Goal: Information Seeking & Learning: Find specific page/section

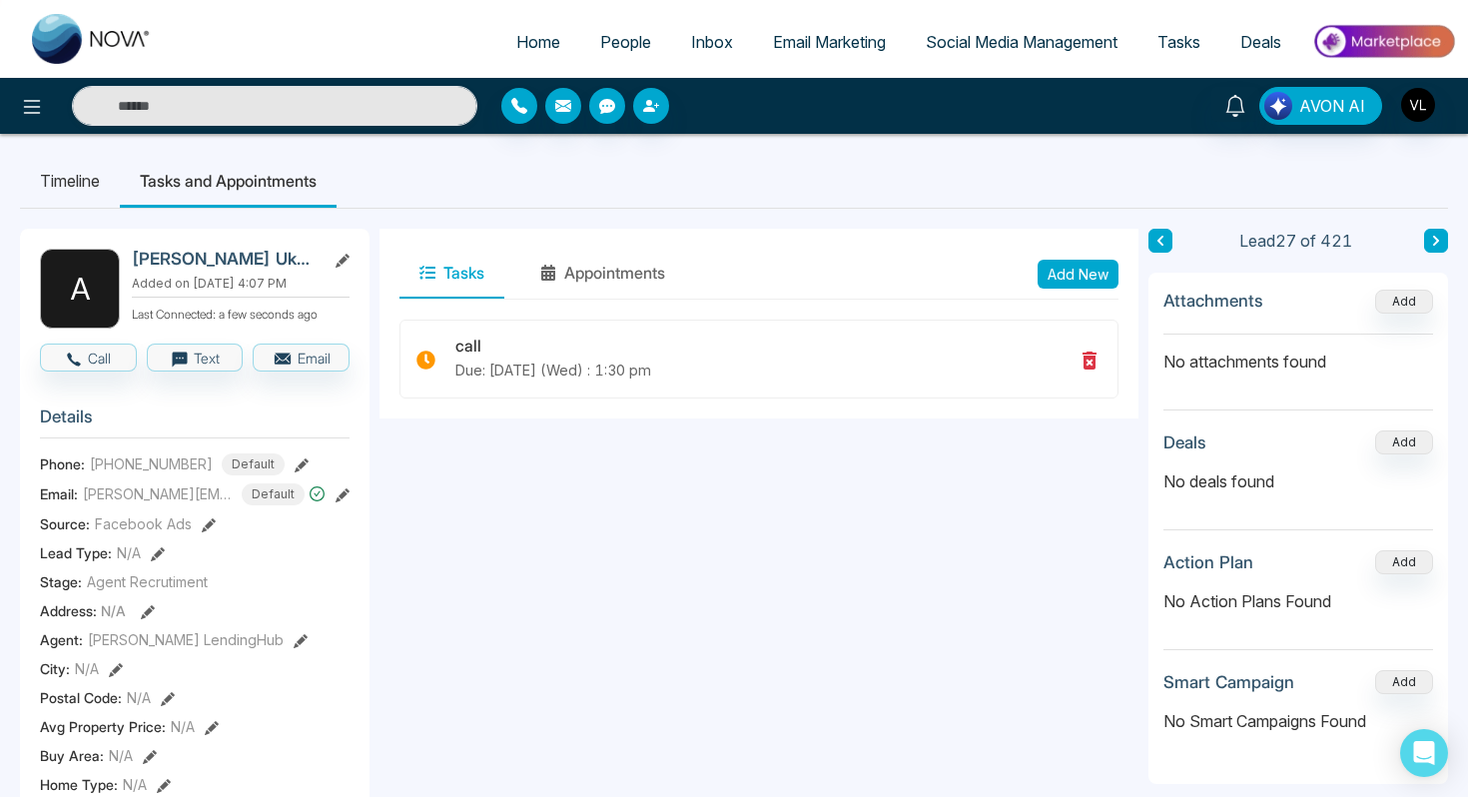
click at [610, 37] on span "People" at bounding box center [625, 42] width 51 height 20
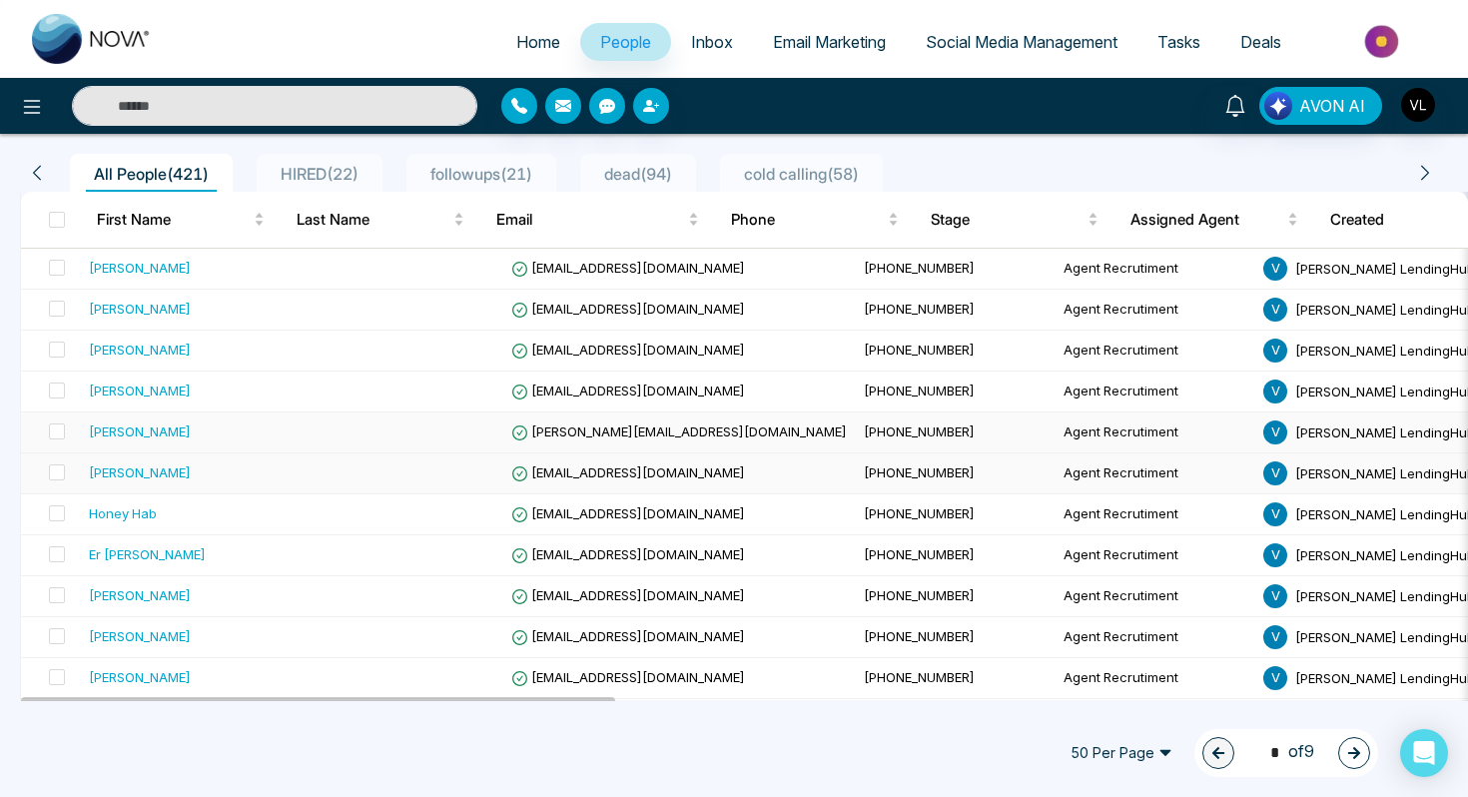
scroll to position [156, 0]
click at [241, 501] on td "Honey Hab" at bounding box center [192, 513] width 223 height 41
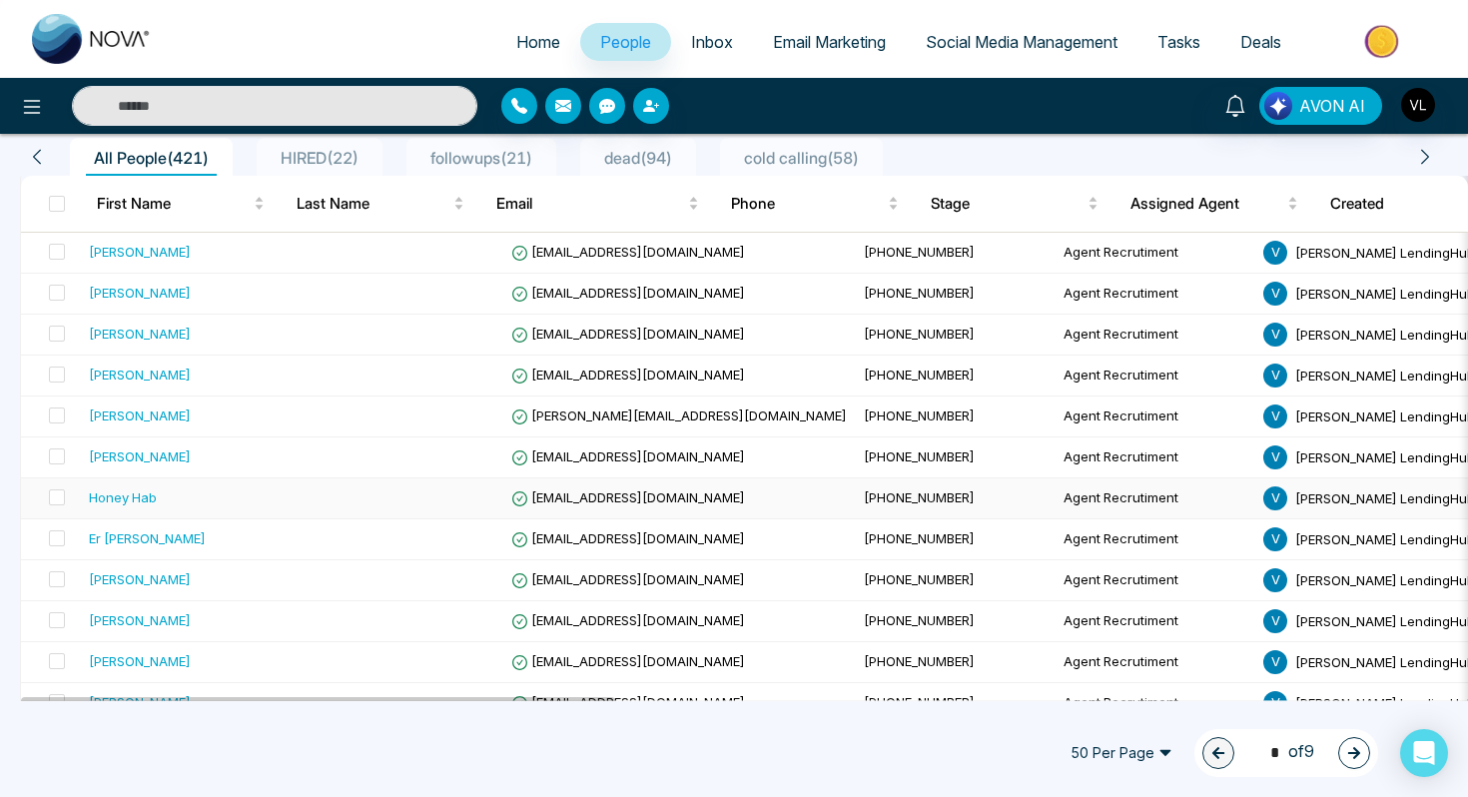
scroll to position [173, 0]
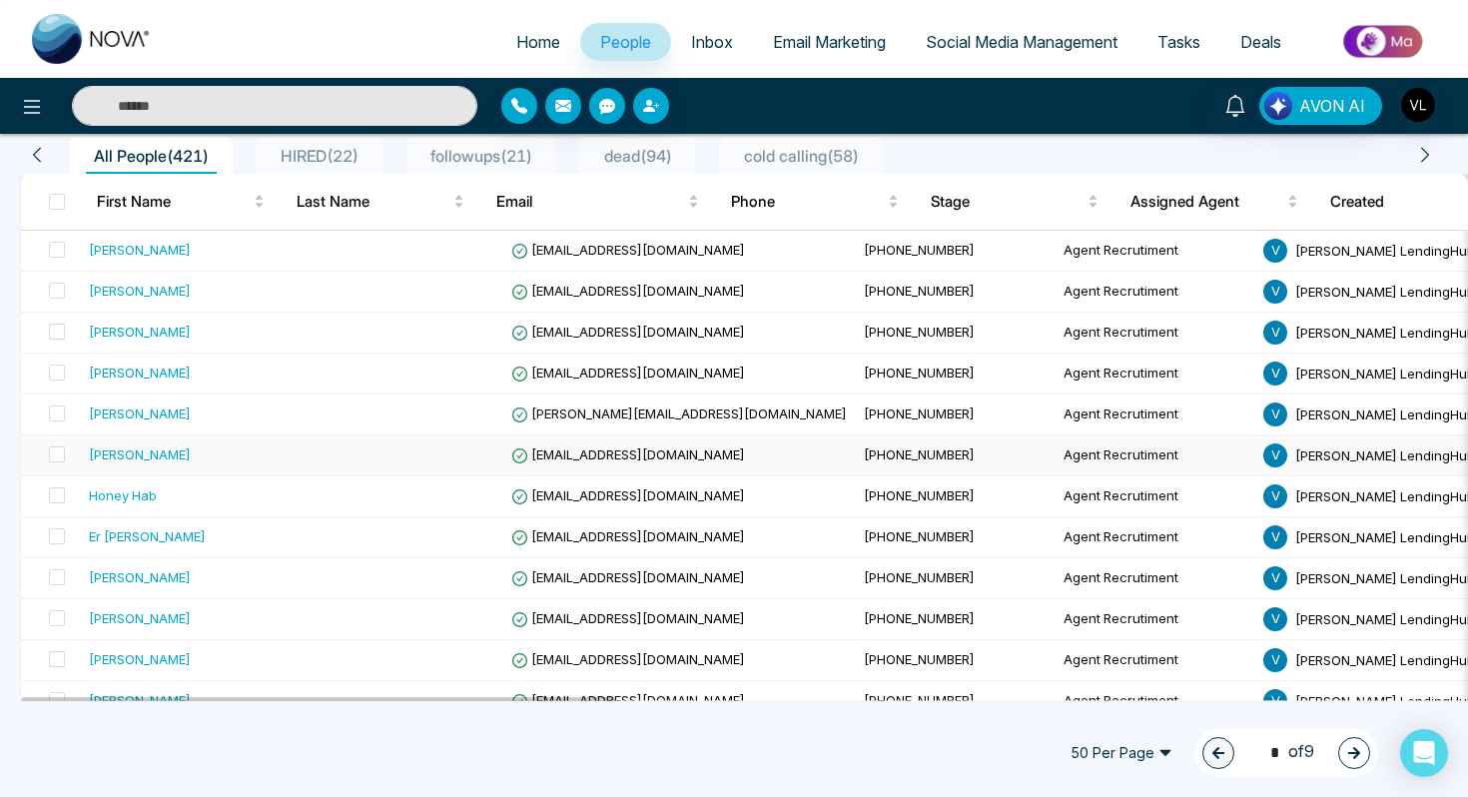
click at [168, 451] on div "[PERSON_NAME]" at bounding box center [192, 454] width 207 height 20
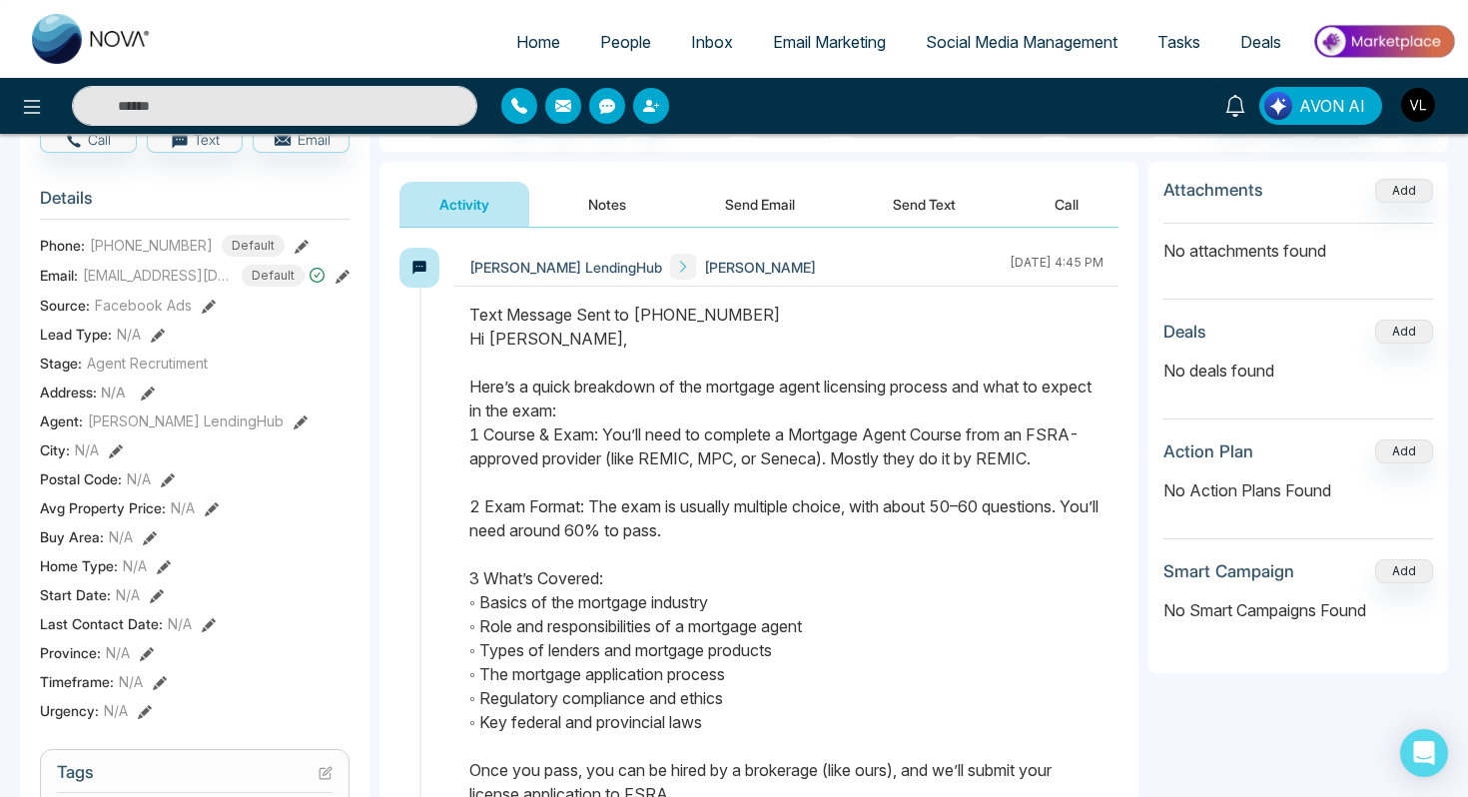
scroll to position [343, 0]
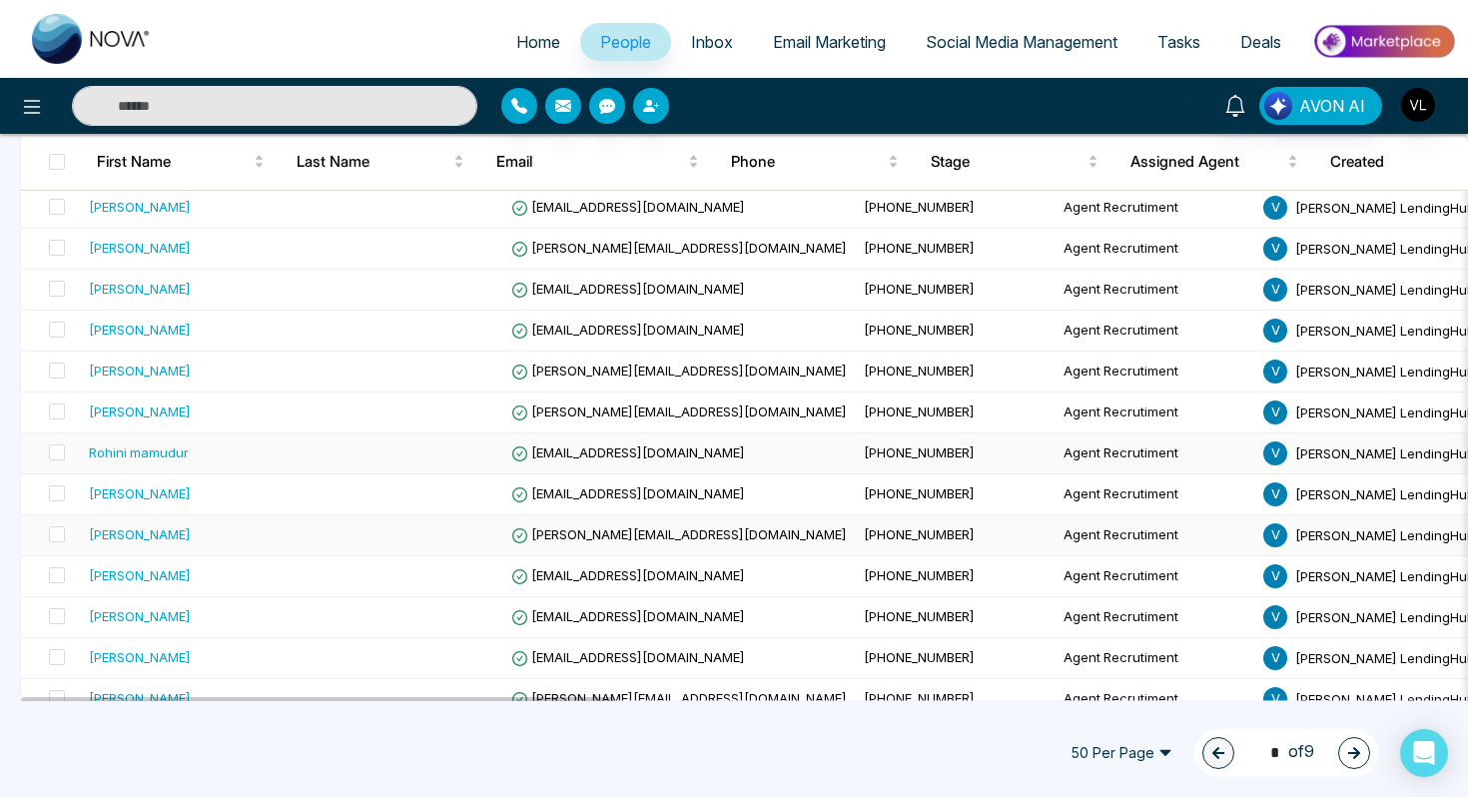
scroll to position [668, 0]
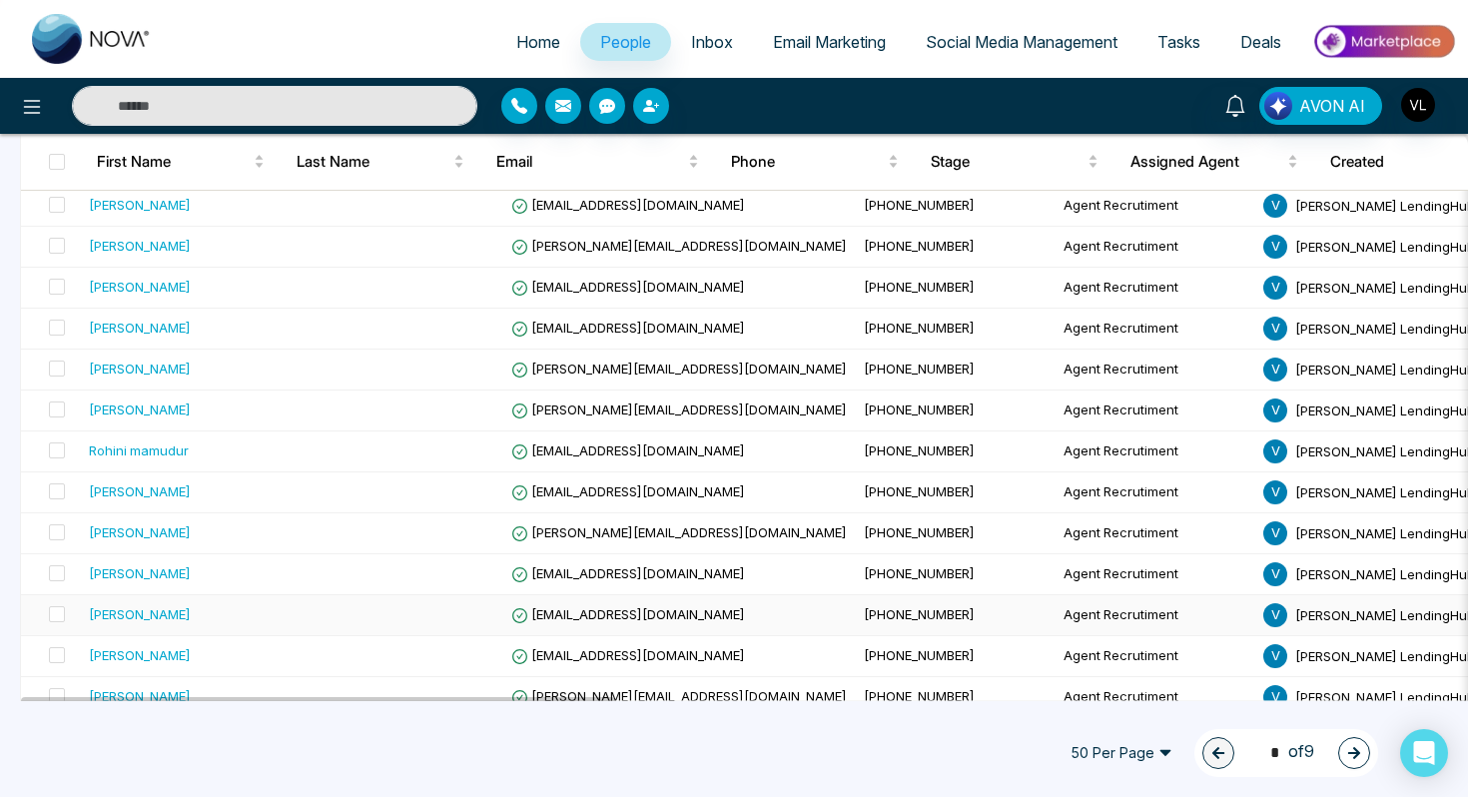
click at [188, 622] on div "[PERSON_NAME]" at bounding box center [140, 614] width 102 height 20
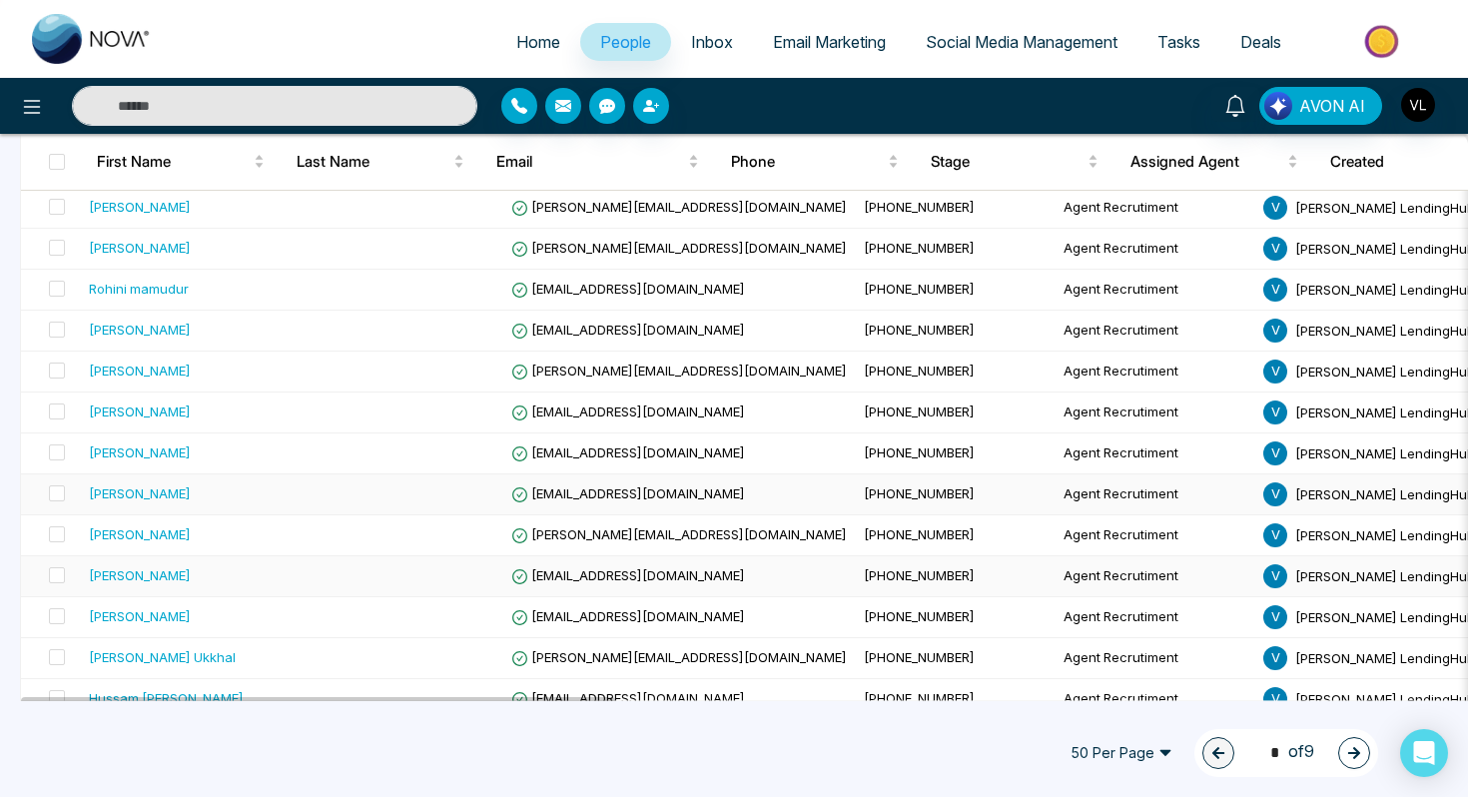
scroll to position [838, 0]
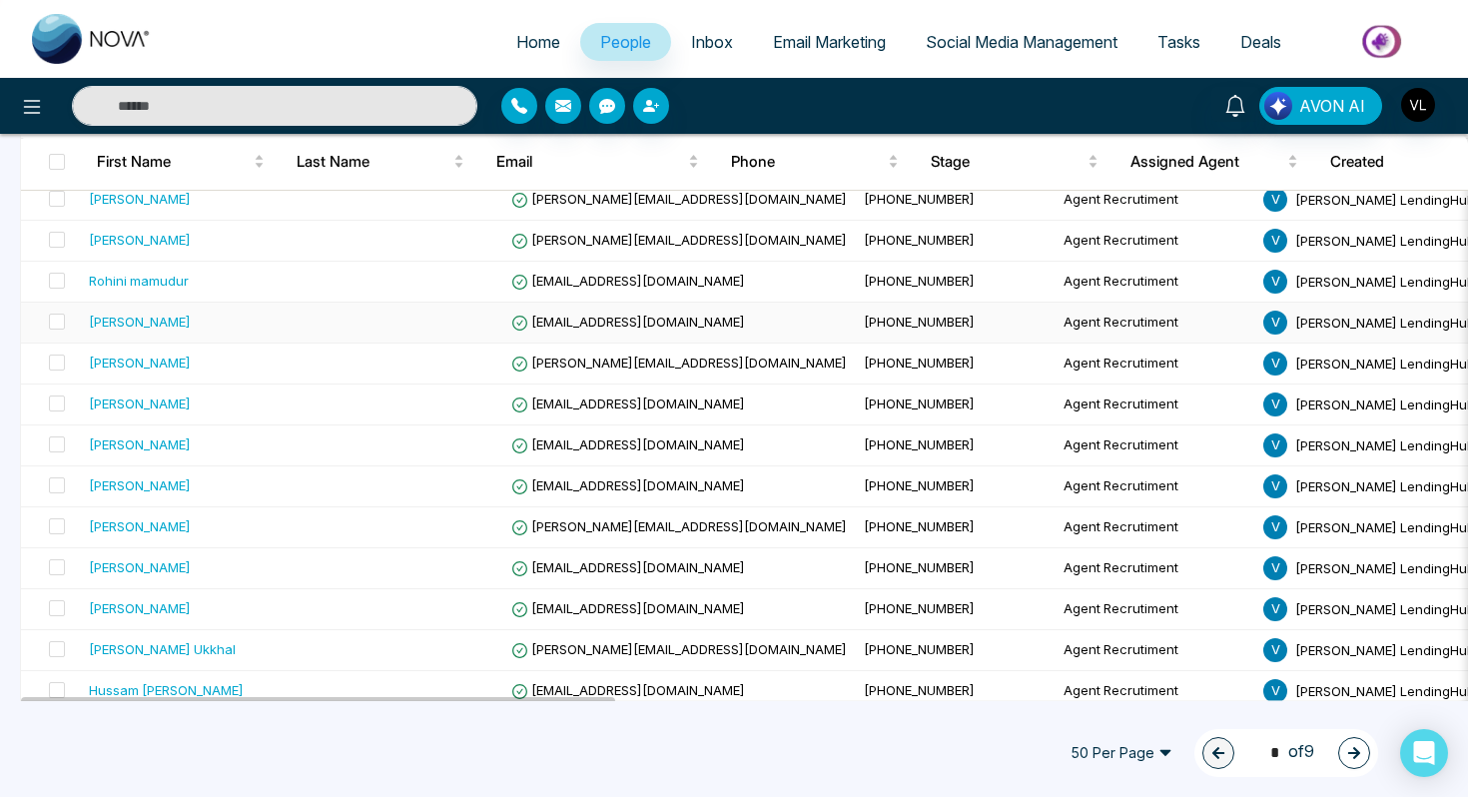
click at [131, 317] on div "[PERSON_NAME]" at bounding box center [140, 322] width 102 height 20
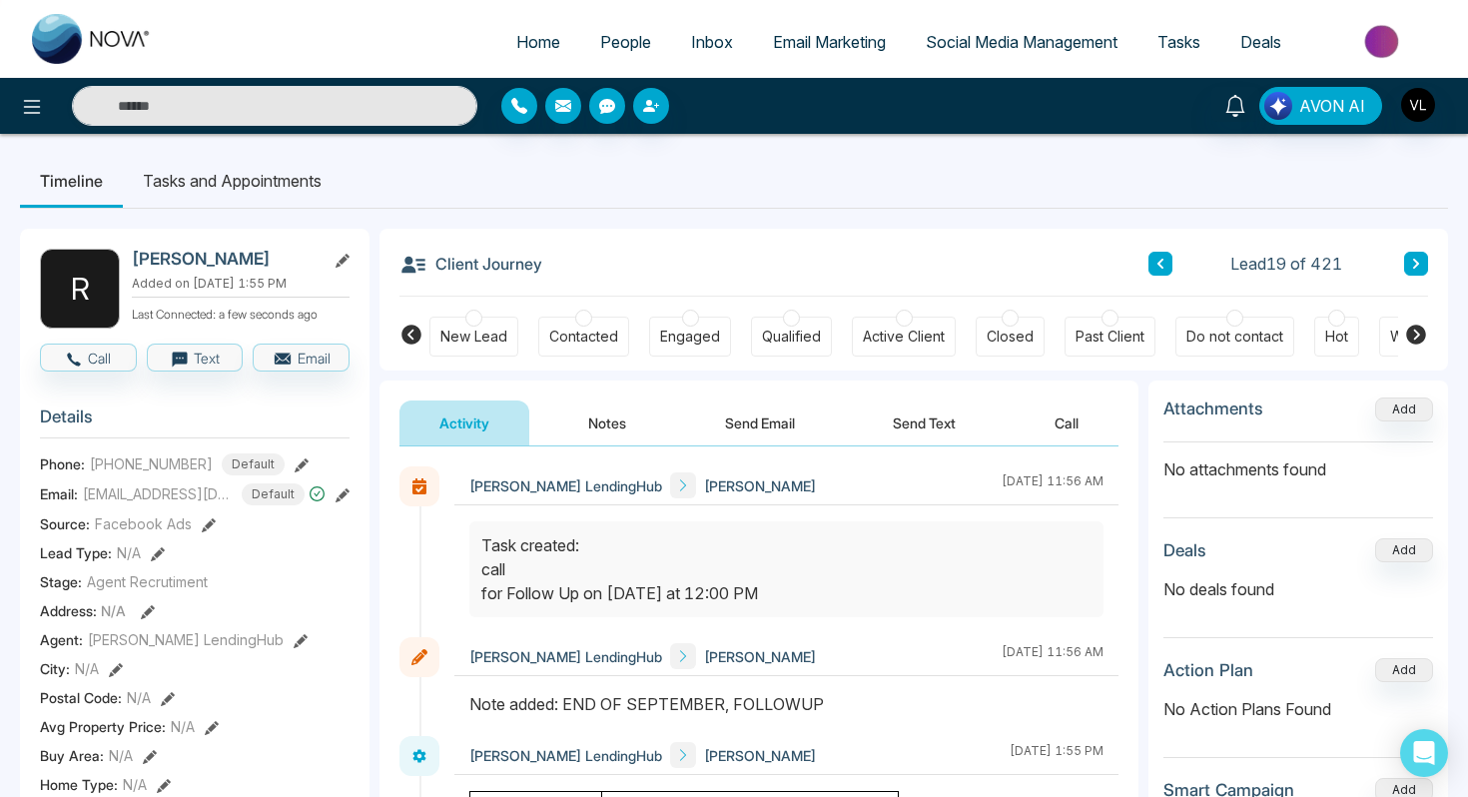
click at [606, 43] on span "People" at bounding box center [625, 42] width 51 height 20
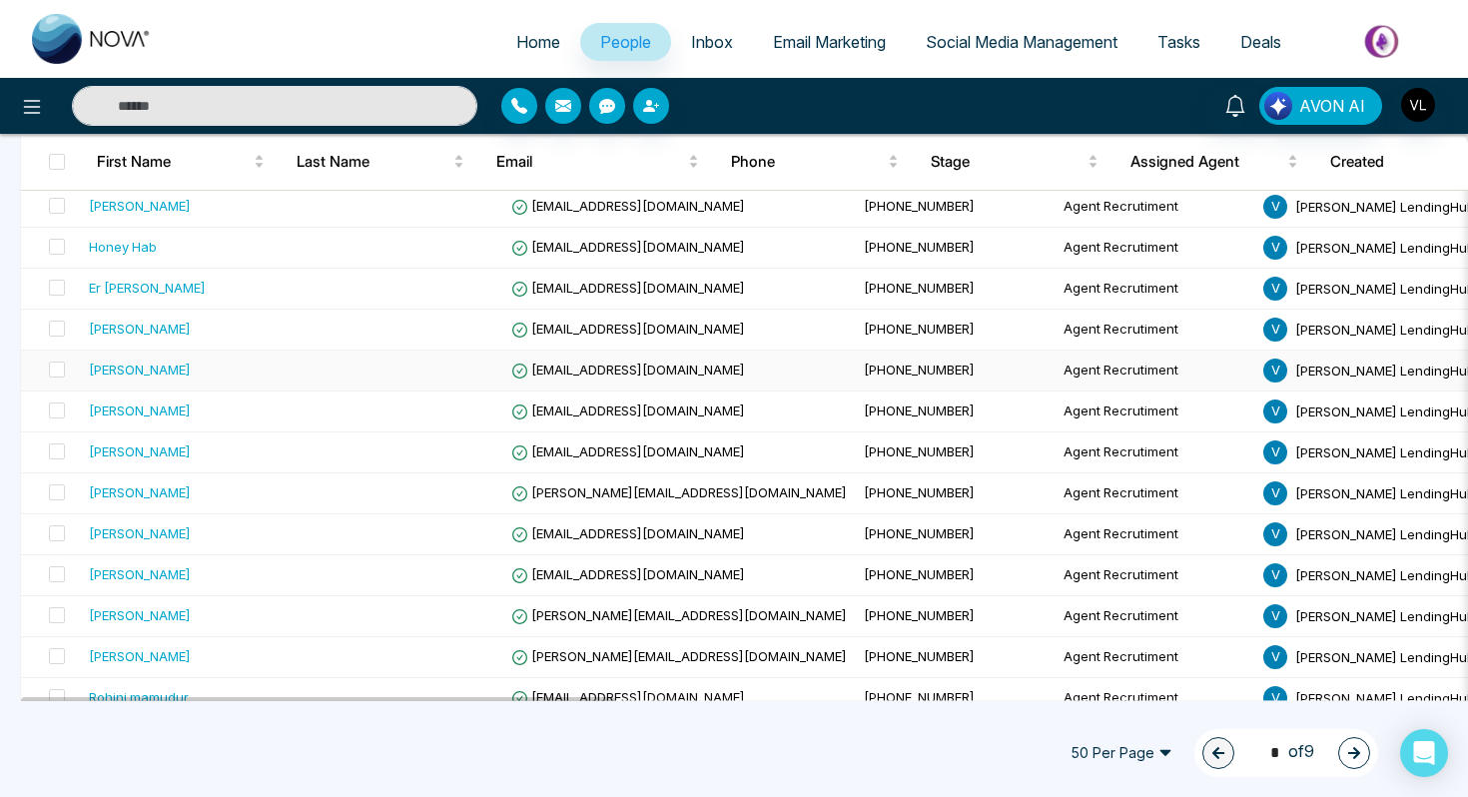
scroll to position [491, 0]
